Goal: Information Seeking & Learning: Learn about a topic

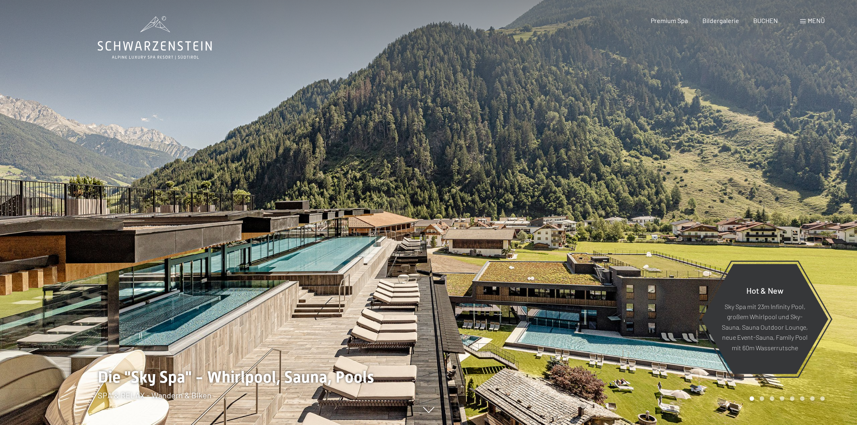
click at [803, 21] on span at bounding box center [803, 21] width 6 height 4
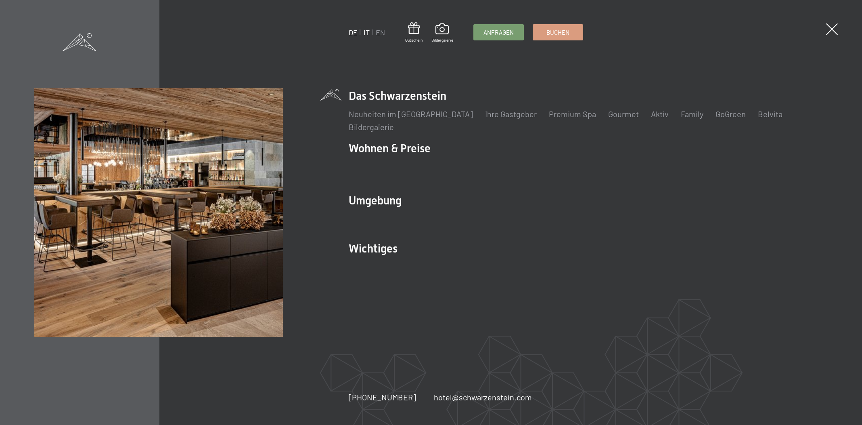
click at [367, 30] on link "IT" at bounding box center [367, 32] width 6 height 9
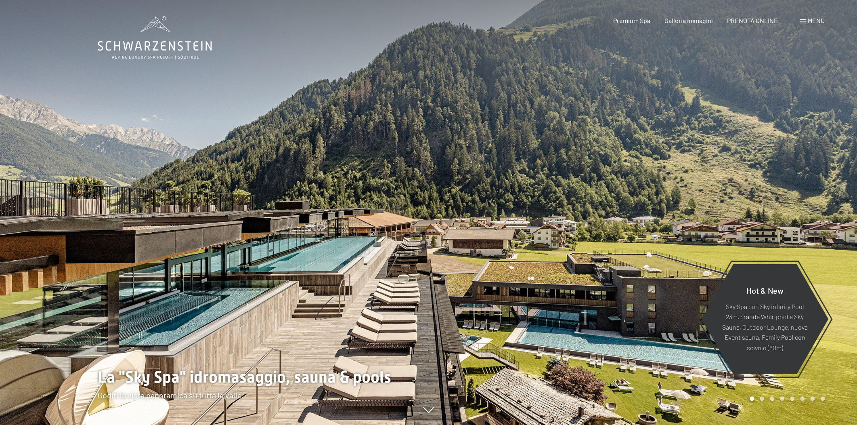
click at [803, 19] on span at bounding box center [803, 21] width 6 height 4
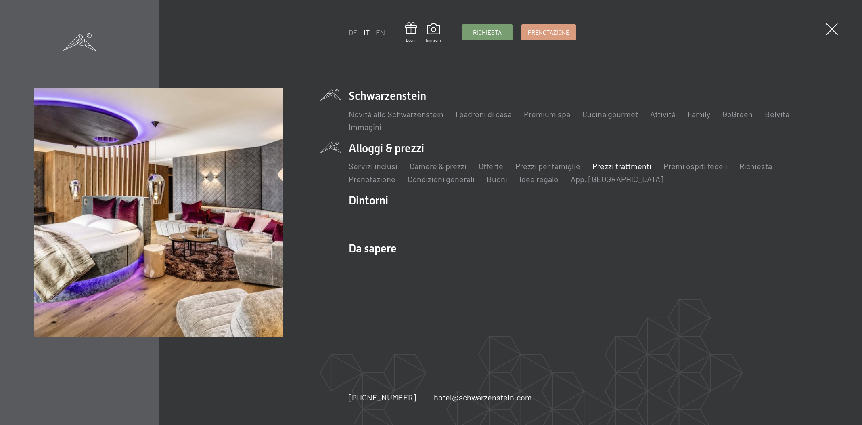
click at [632, 167] on link "Prezzi trattmenti" at bounding box center [622, 166] width 59 height 10
